Goal: Use online tool/utility: Use online tool/utility

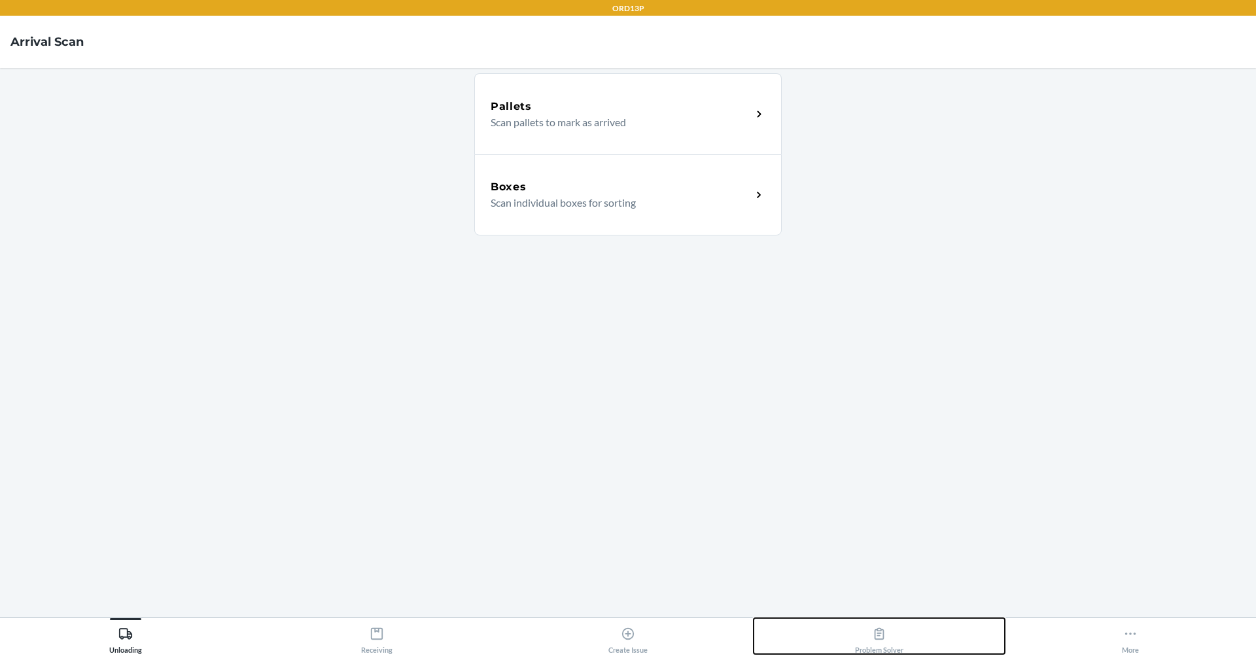
click at [875, 630] on icon at bounding box center [879, 634] width 10 height 12
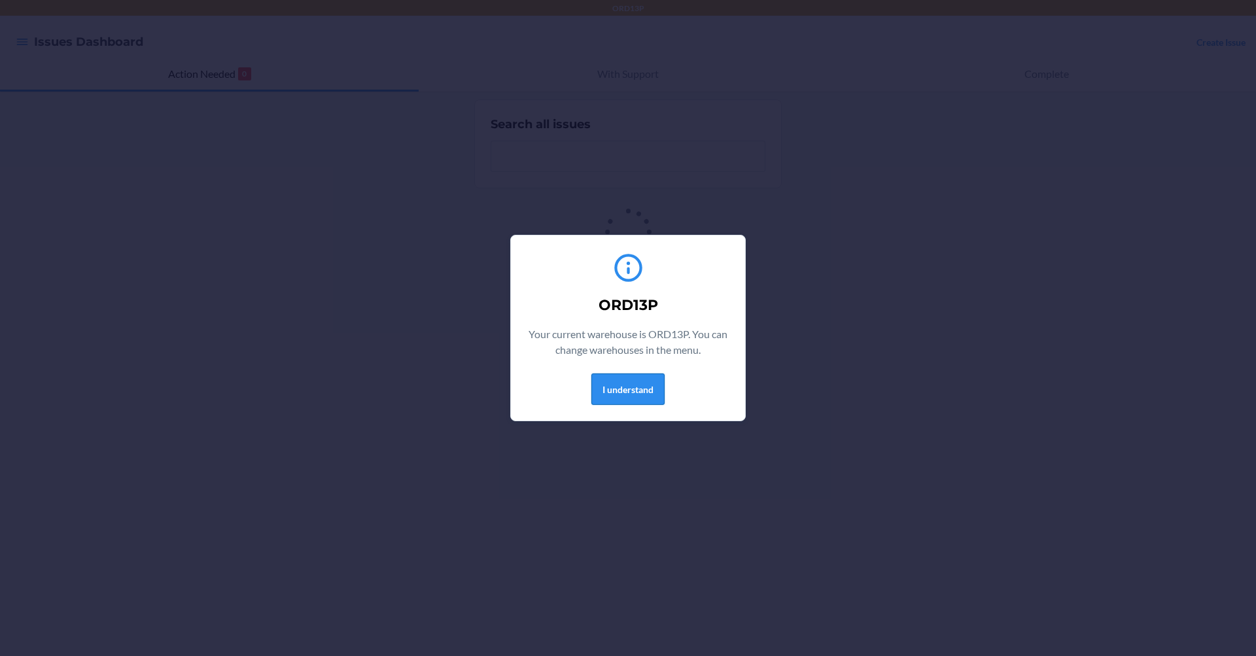
click at [630, 388] on button "I understand" at bounding box center [627, 388] width 73 height 31
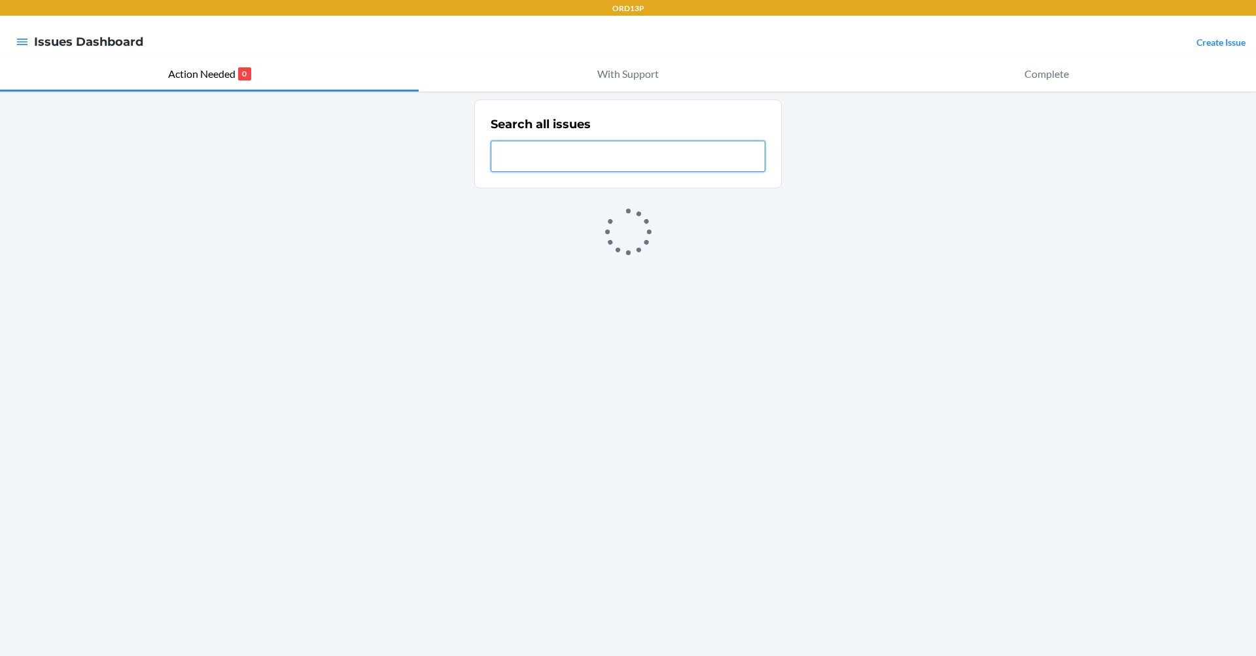
click at [611, 159] on input "text" at bounding box center [628, 156] width 275 height 31
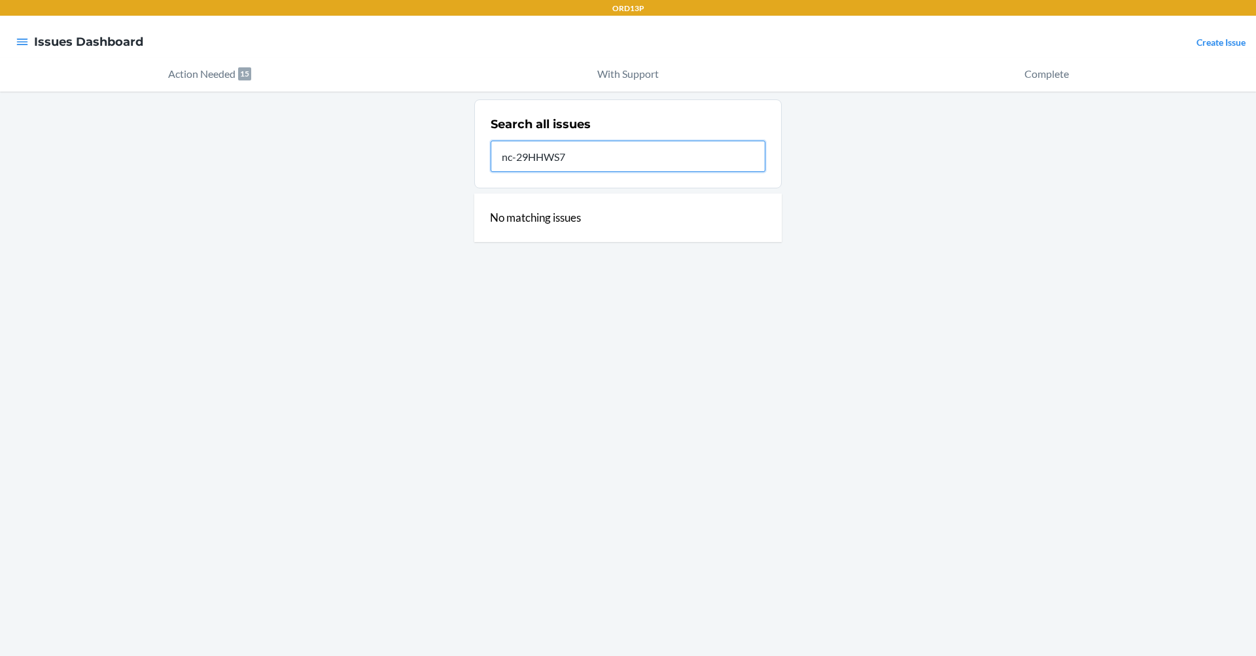
type input "nc-29HHWS7"
